Goal: Task Accomplishment & Management: Complete application form

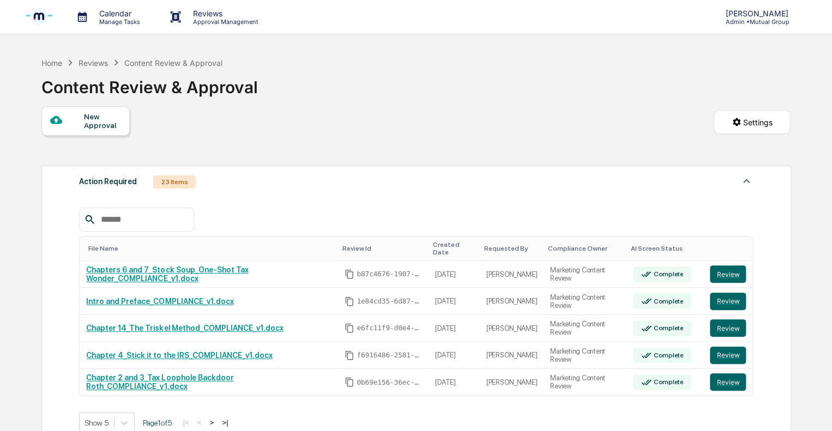
click at [95, 120] on div "New Approval" at bounding box center [102, 120] width 37 height 17
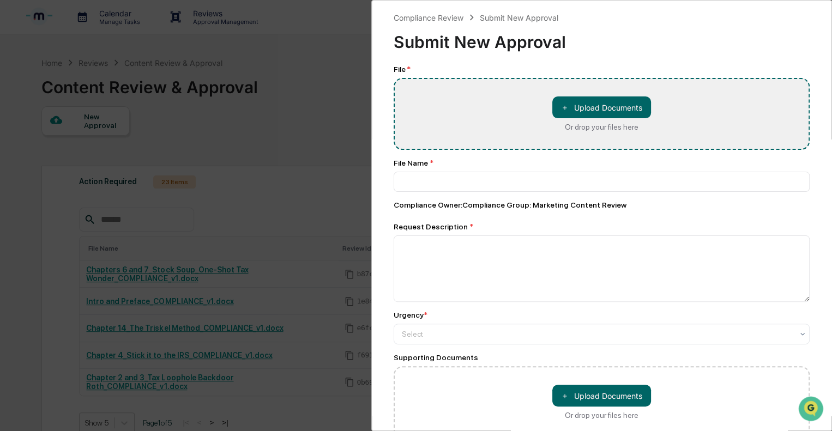
type input "**********"
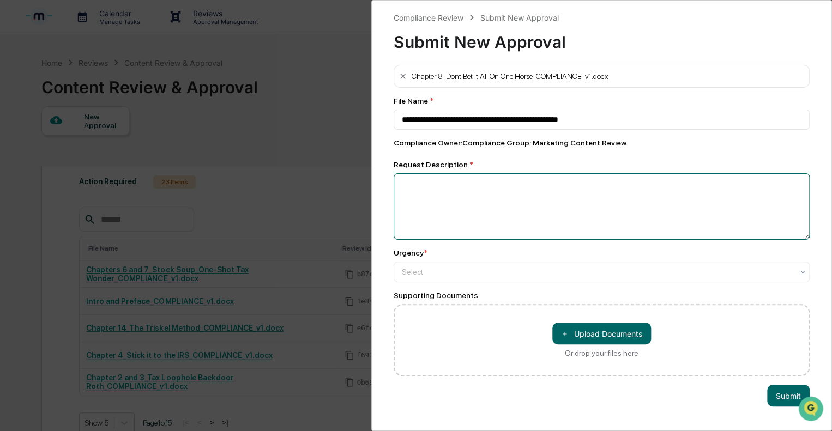
click at [450, 198] on textarea at bounding box center [602, 206] width 416 height 67
type textarea "********"
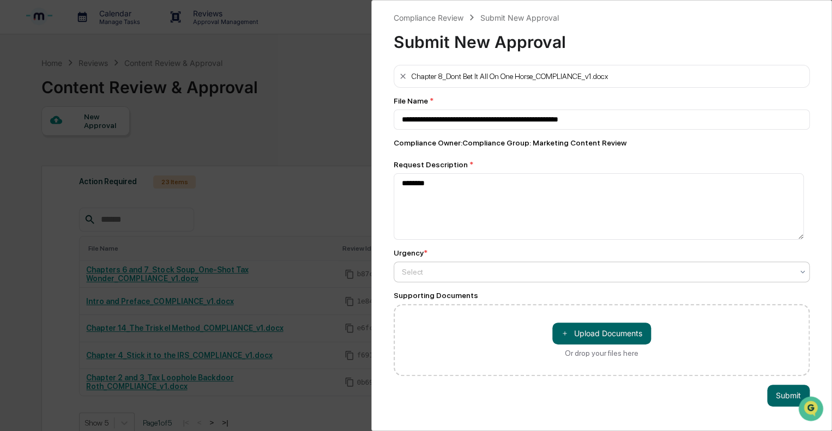
click at [421, 271] on div at bounding box center [597, 272] width 391 height 11
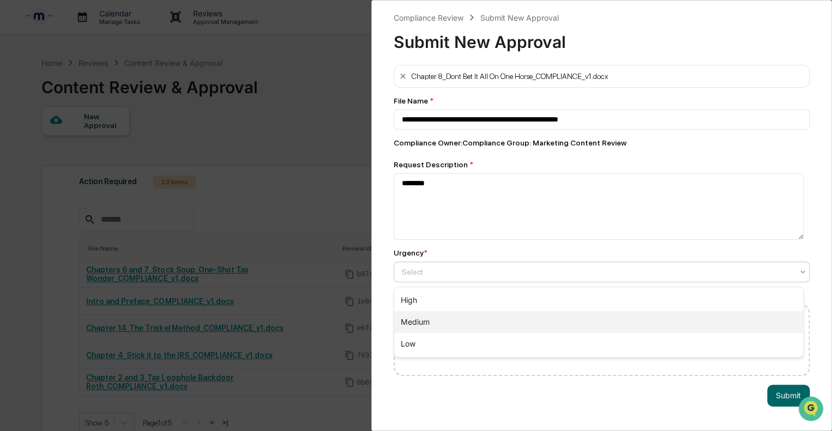
click at [421, 323] on div "Medium" at bounding box center [598, 322] width 409 height 22
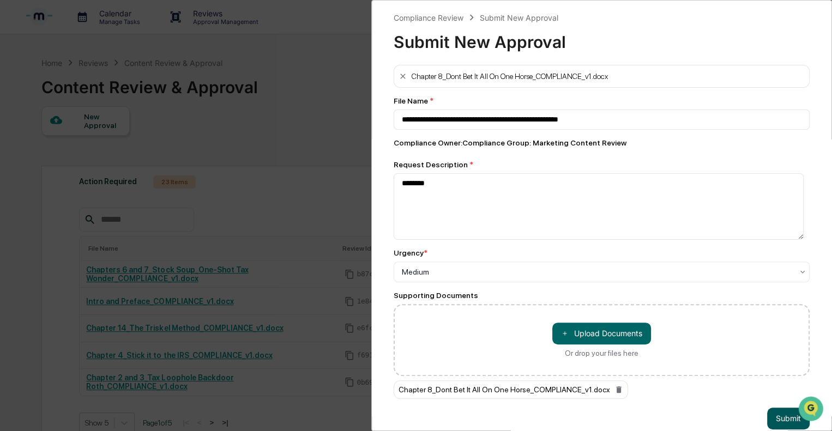
click at [778, 418] on button "Submit" at bounding box center [788, 419] width 43 height 22
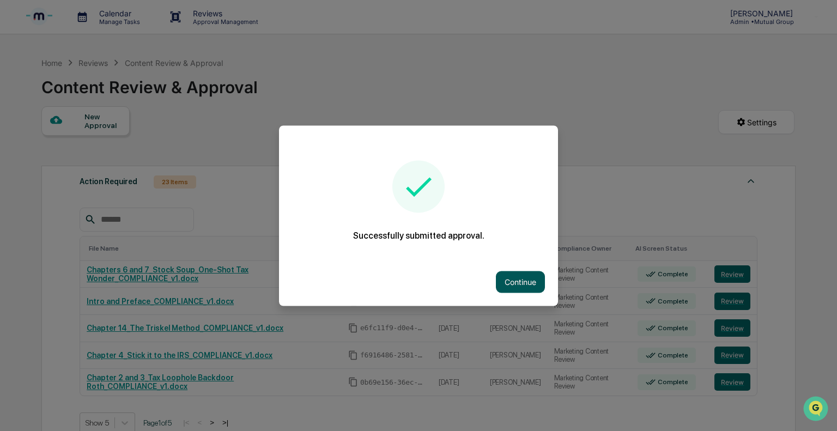
click at [511, 292] on button "Continue" at bounding box center [520, 282] width 49 height 22
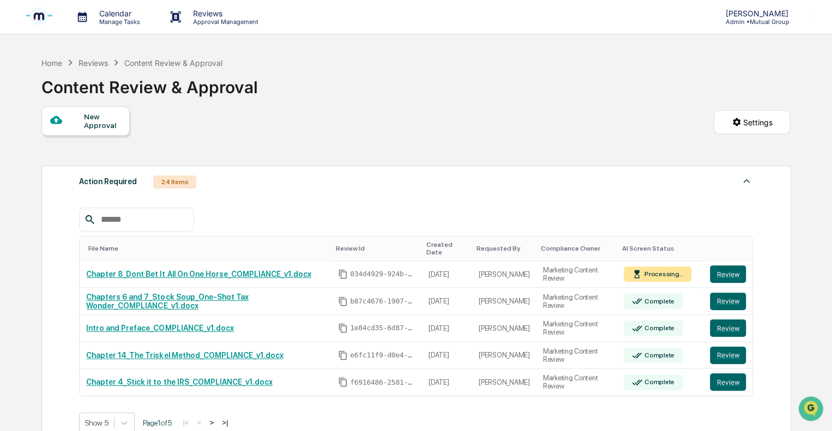
click at [94, 124] on div "New Approval" at bounding box center [102, 120] width 37 height 17
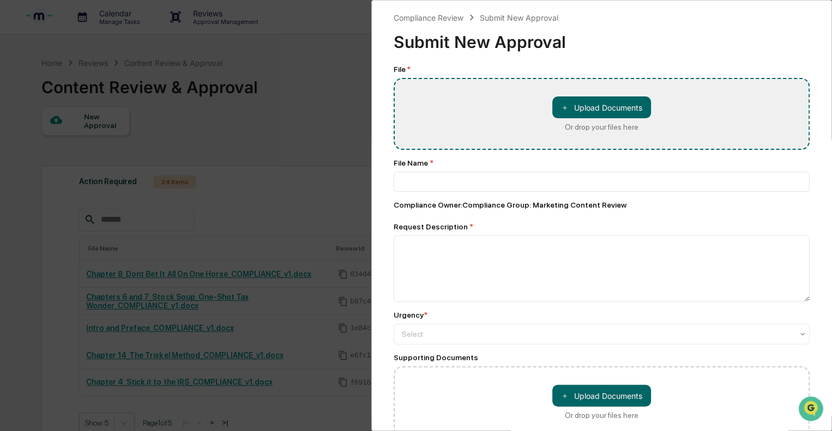
type input "**********"
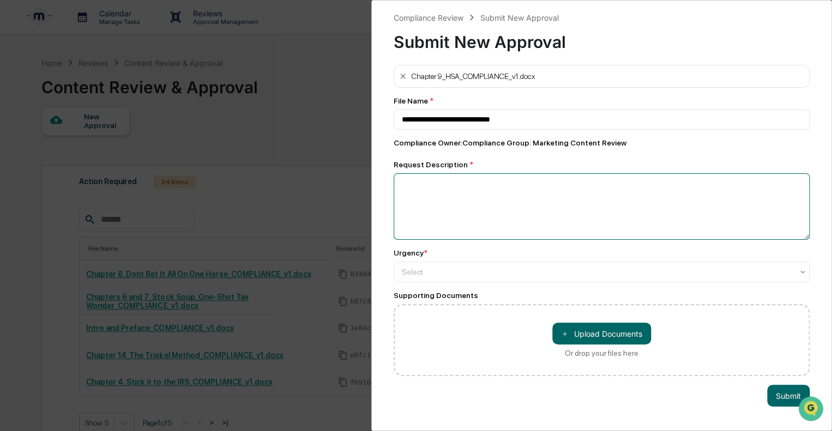
click at [453, 202] on textarea at bounding box center [602, 206] width 416 height 67
type textarea "*********"
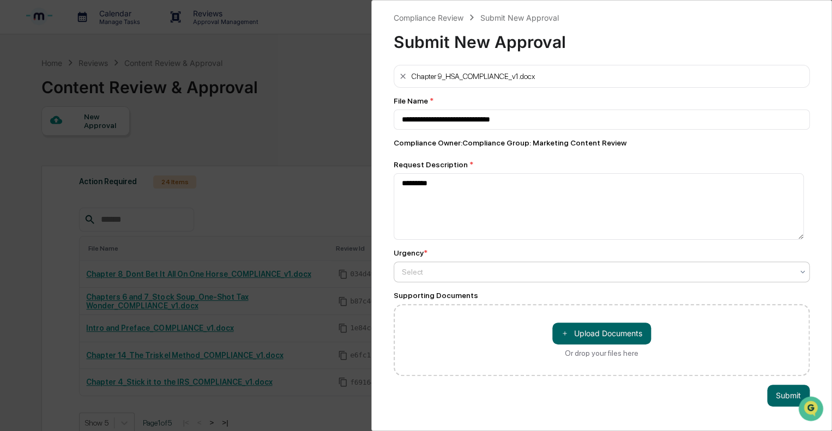
click at [451, 276] on div at bounding box center [597, 272] width 391 height 11
type input "*"
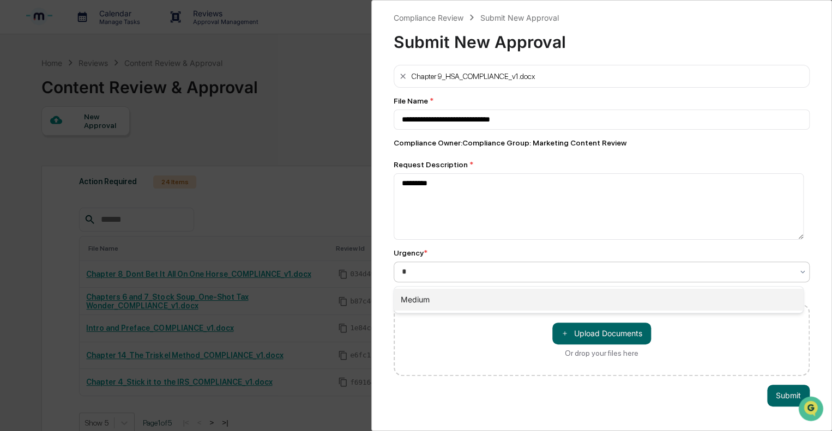
click at [441, 291] on div "Medium" at bounding box center [598, 300] width 409 height 22
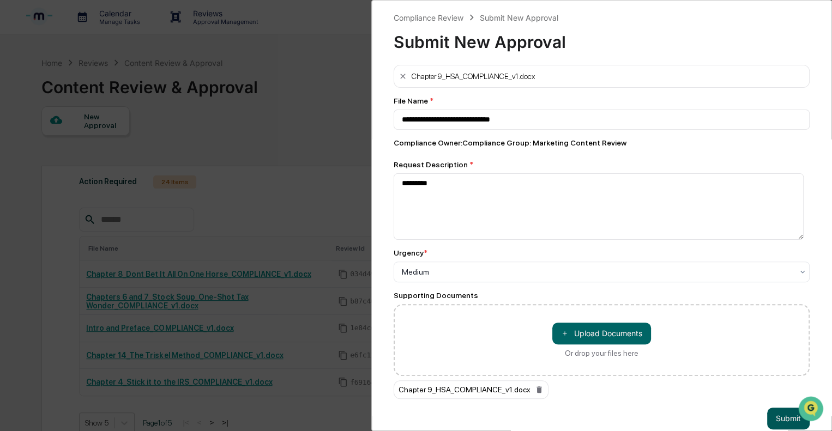
click at [779, 417] on button "Submit" at bounding box center [788, 419] width 43 height 22
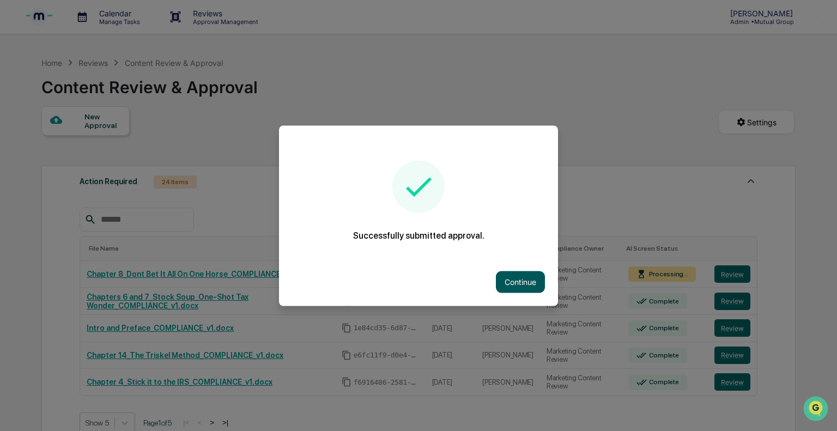
click at [529, 285] on button "Continue" at bounding box center [520, 282] width 49 height 22
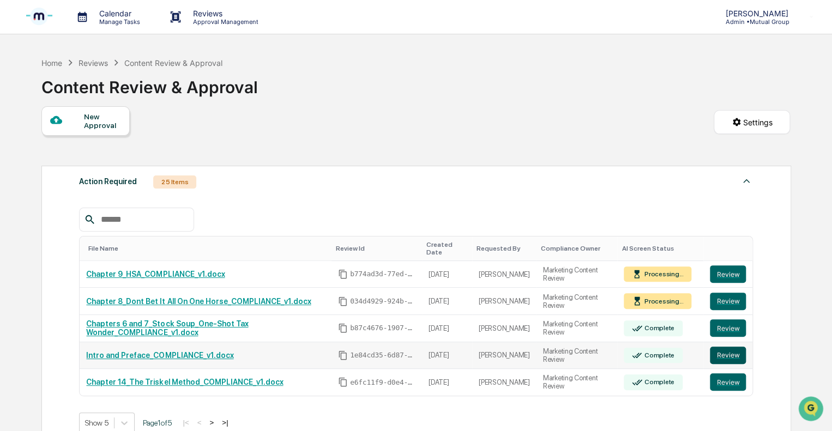
click at [725, 347] on button "Review" at bounding box center [728, 355] width 36 height 17
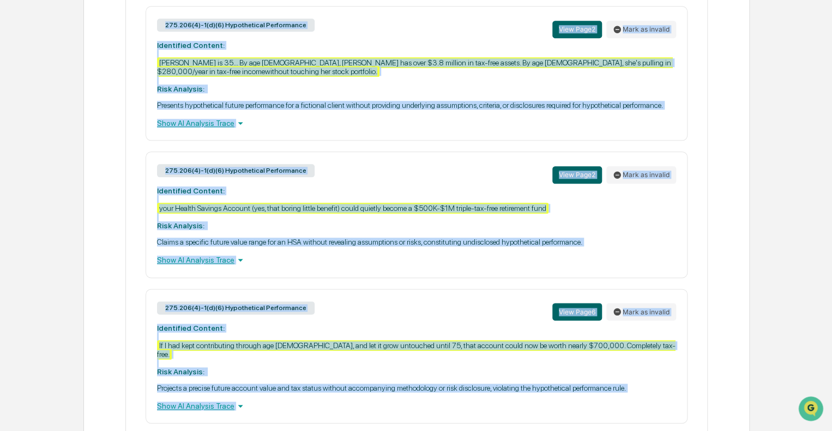
scroll to position [704, 0]
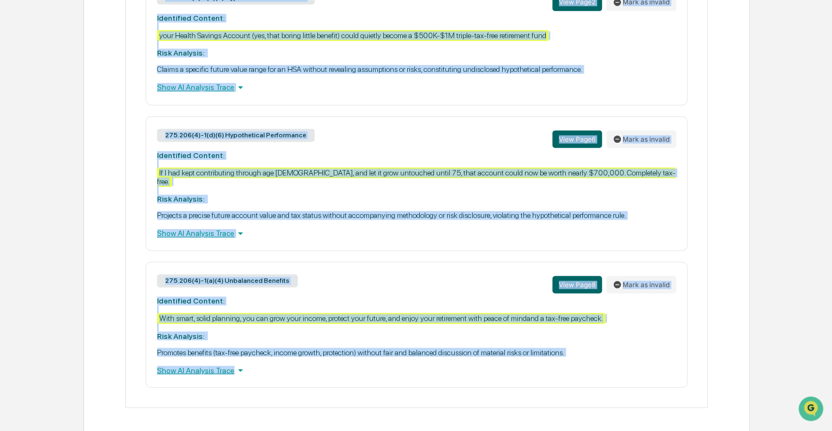
drag, startPoint x: 153, startPoint y: 65, endPoint x: 626, endPoint y: 373, distance: 565.0
click at [626, 373] on div "275.206(4)-1(d)(6) Hypothetical Performance View Page 2 Mark as invalid Identif…" at bounding box center [417, 110] width 564 height 555
copy div "275.206(4)-1(d)(6) Hypothetical Performance View Page 2 Mark as invalid Identif…"
